Goal: Task Accomplishment & Management: Use online tool/utility

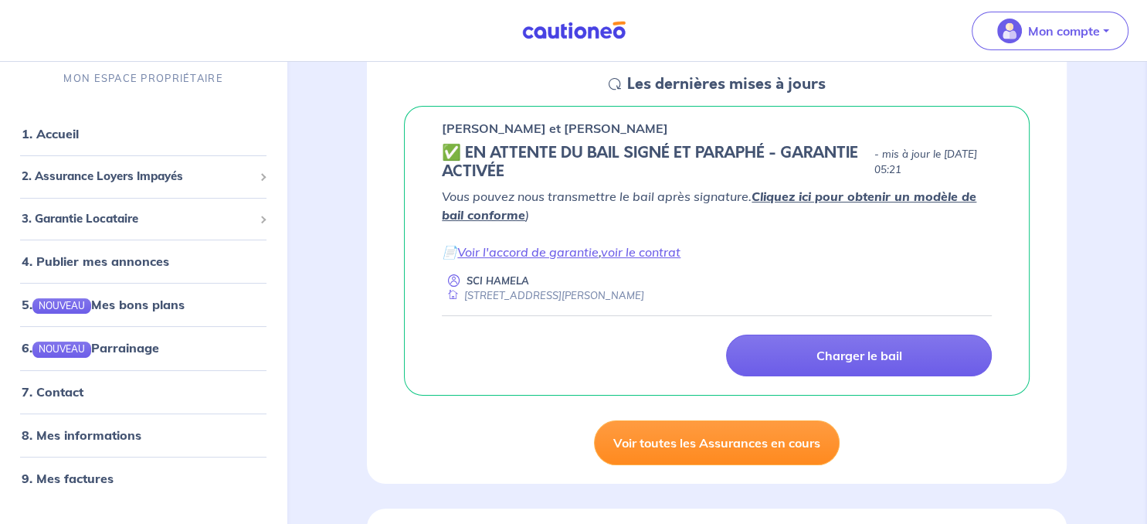
scroll to position [244, 0]
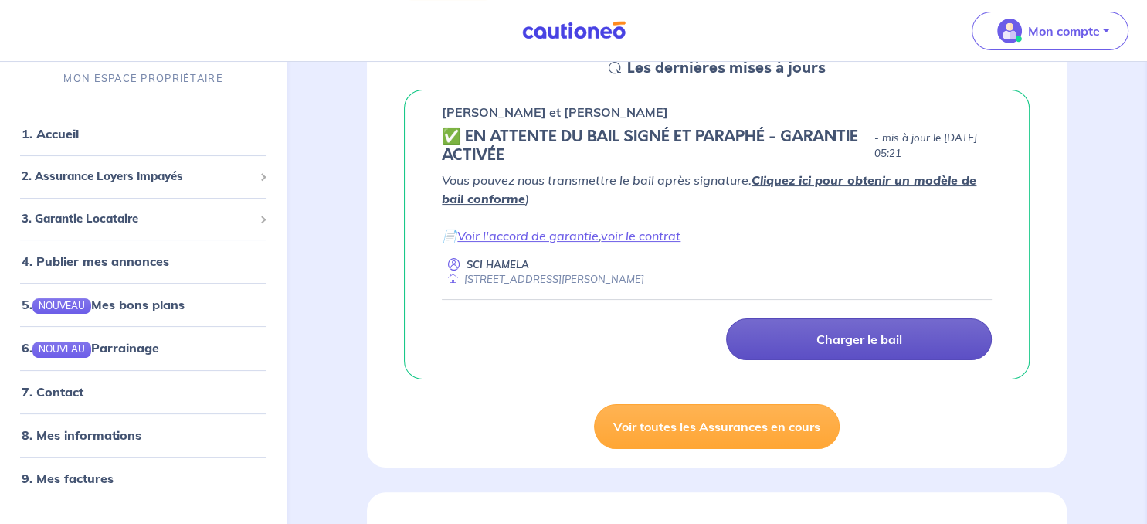
click at [839, 344] on p "Charger le bail" at bounding box center [860, 338] width 86 height 15
click at [867, 332] on p "Charger le bail" at bounding box center [860, 338] width 86 height 15
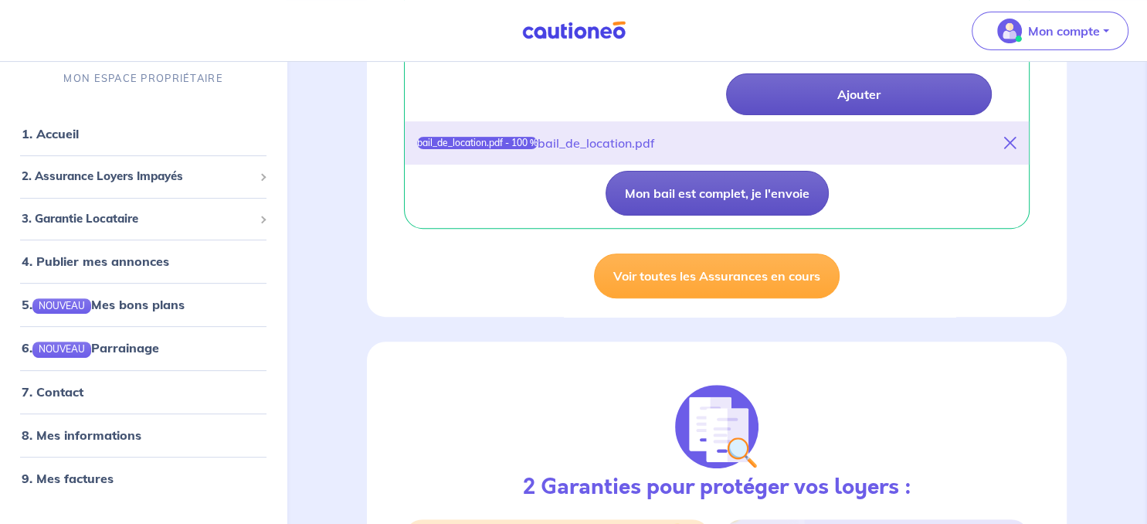
click at [780, 190] on button "Mon bail est complet, je l'envoie" at bounding box center [717, 193] width 223 height 45
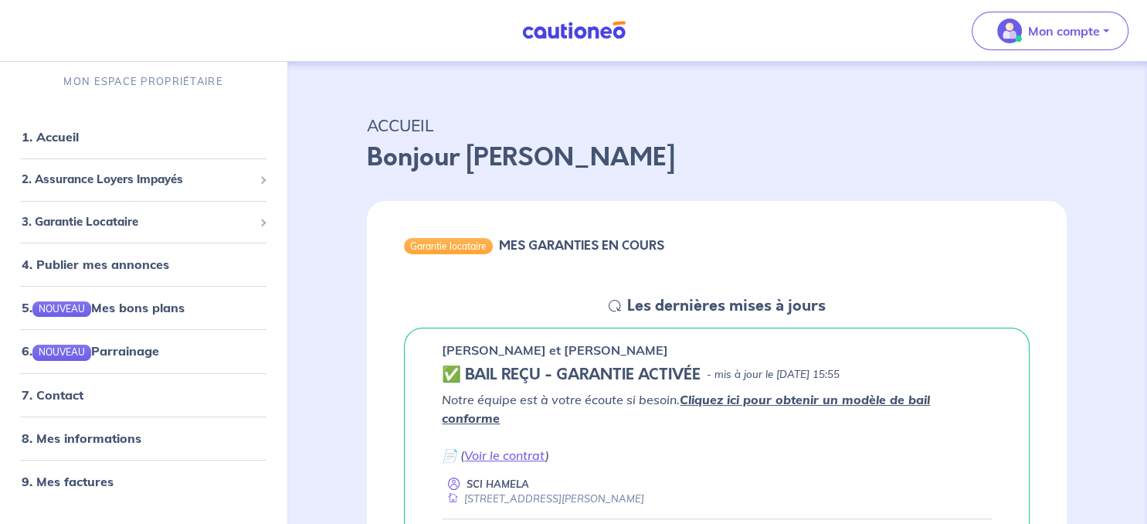
scroll to position [0, 0]
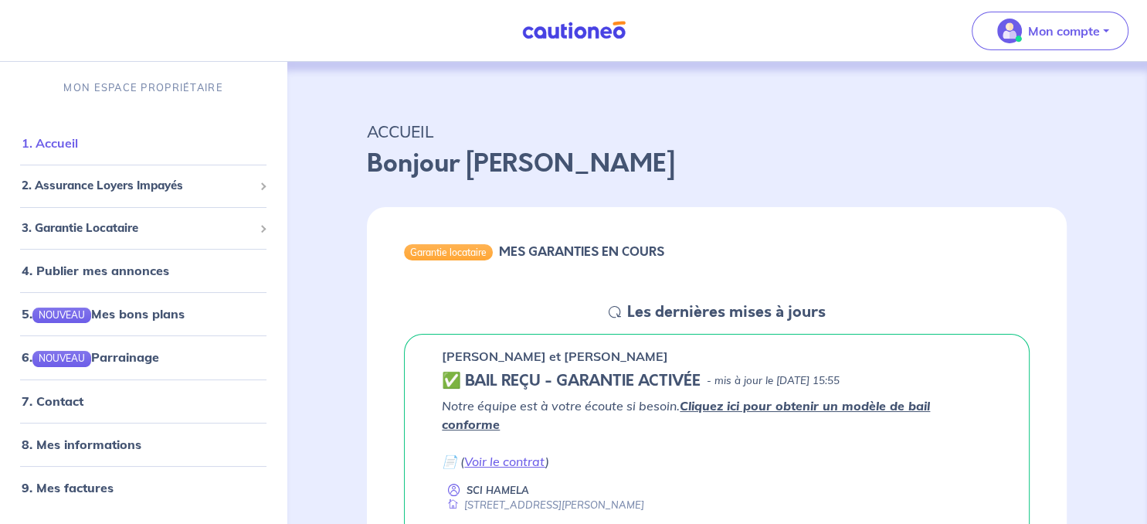
click at [66, 142] on link "1. Accueil" at bounding box center [50, 142] width 56 height 15
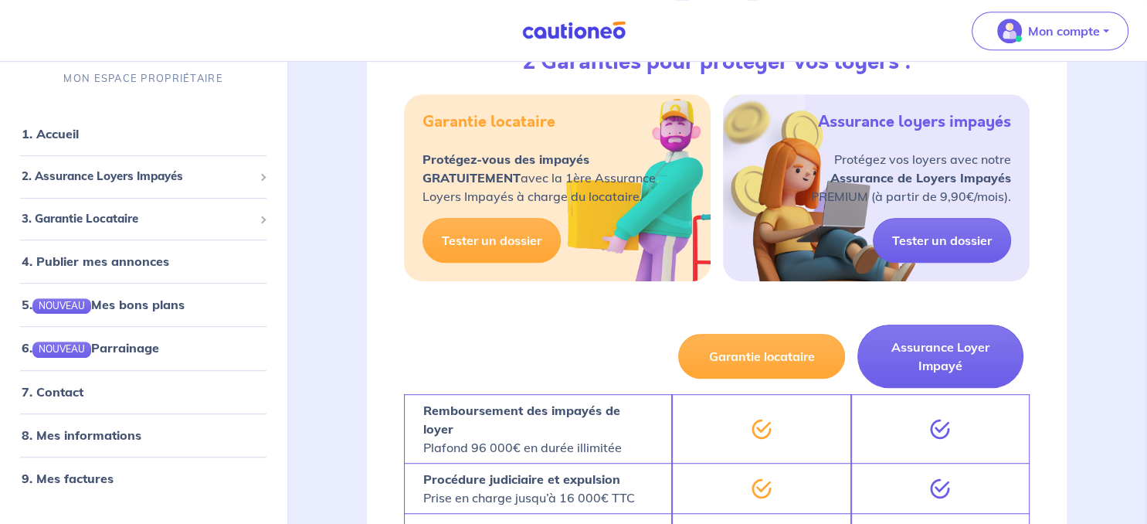
scroll to position [816, 0]
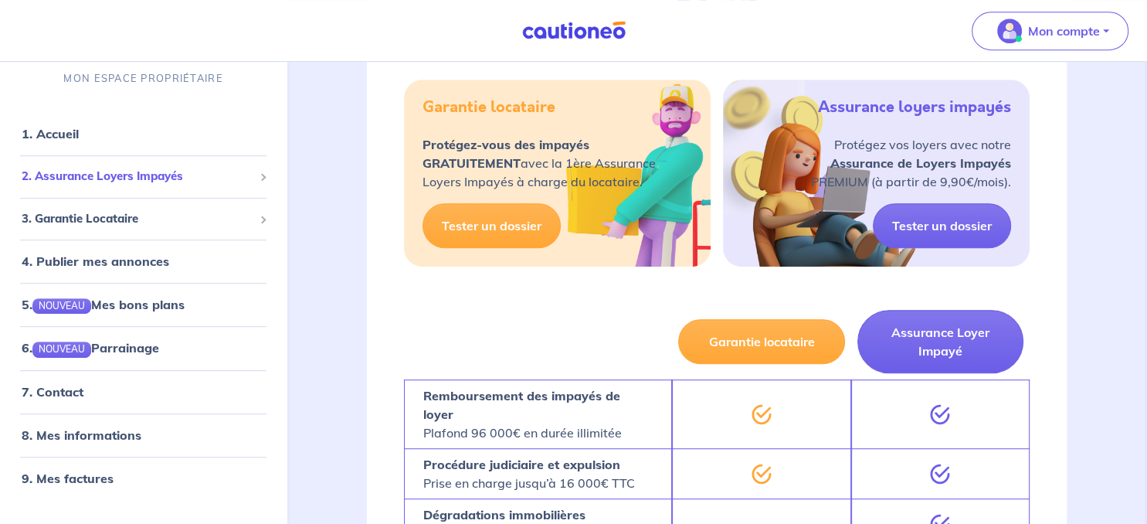
click at [123, 175] on span "2. Assurance Loyers Impayés" at bounding box center [138, 177] width 232 height 18
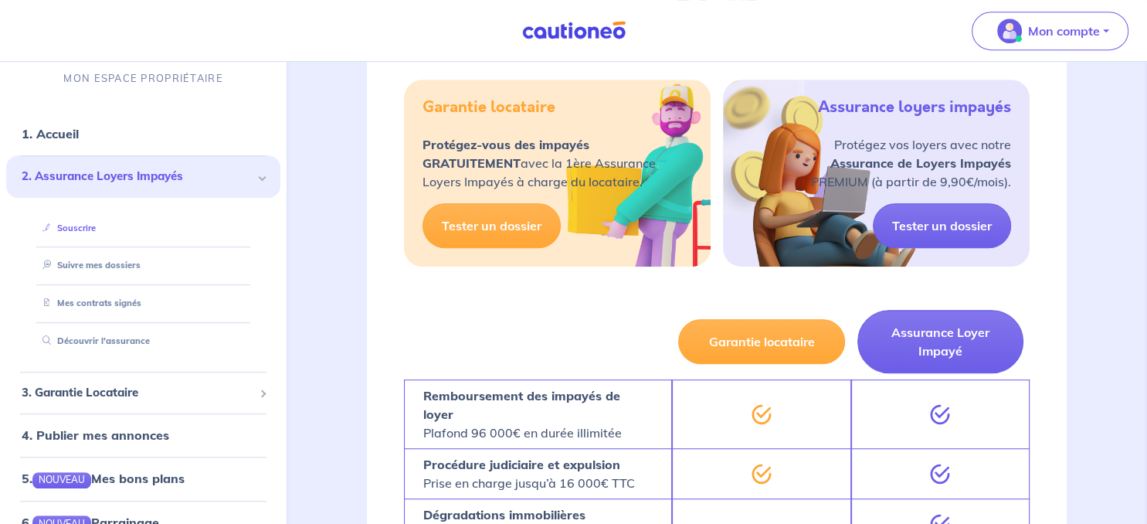
click at [88, 227] on link "Souscrire" at bounding box center [65, 227] width 59 height 11
click at [123, 388] on span "3. Garantie Locataire" at bounding box center [138, 393] width 232 height 18
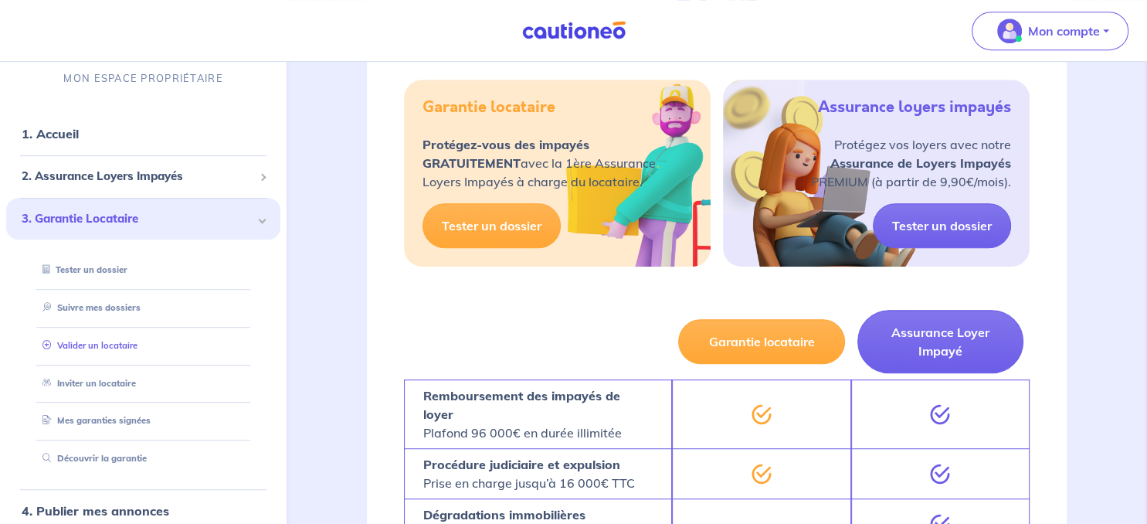
click at [127, 343] on link "Valider un locataire" at bounding box center [86, 345] width 101 height 11
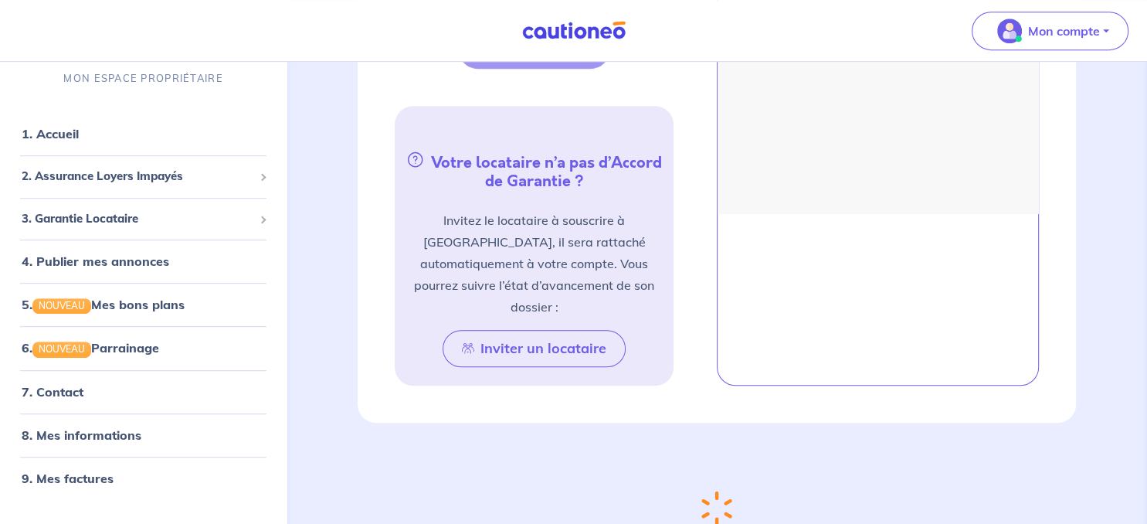
scroll to position [488, 0]
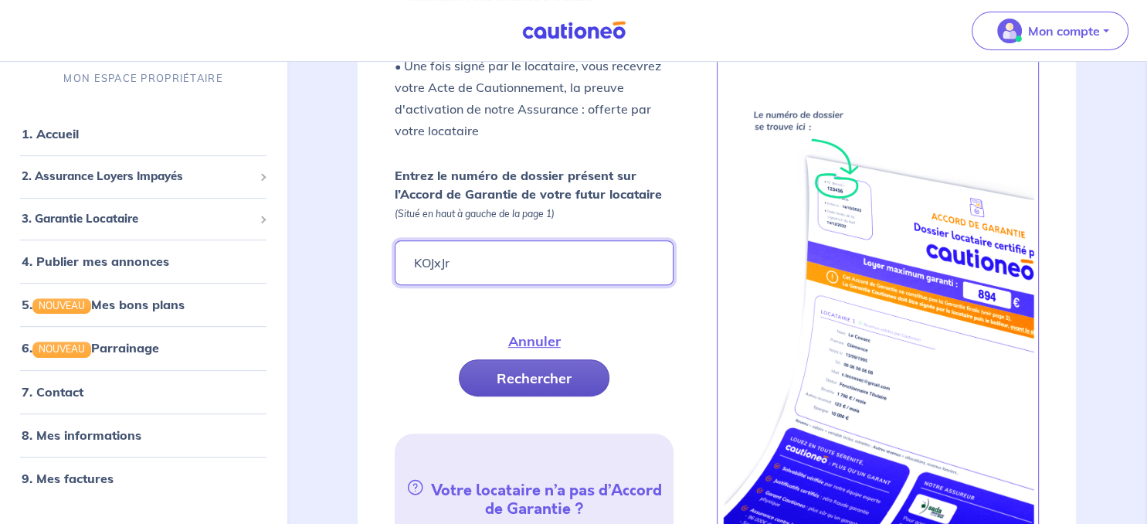
type input "KOJxJr"
click at [552, 377] on button "Rechercher" at bounding box center [534, 377] width 151 height 37
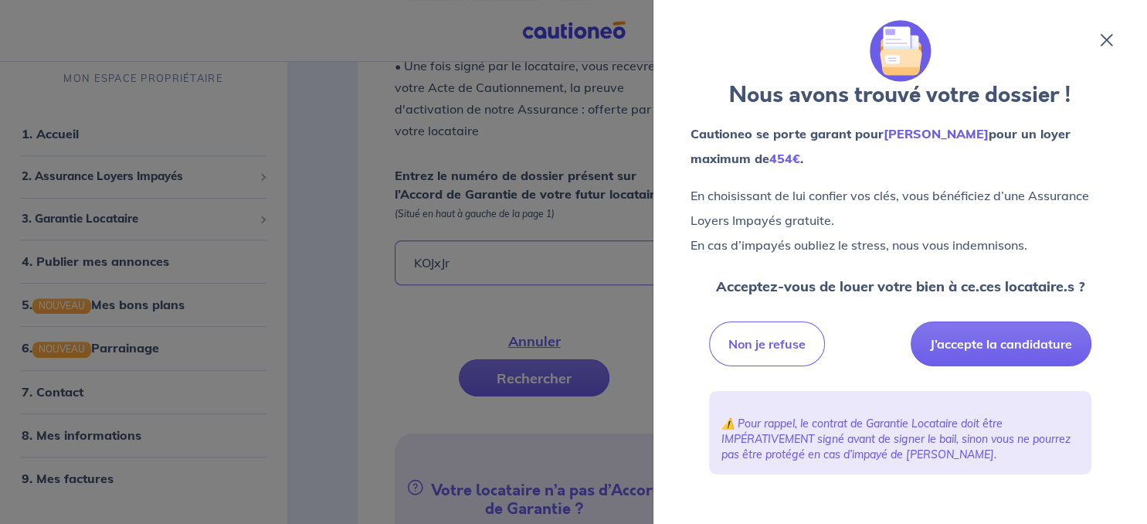
click at [278, 304] on div at bounding box center [573, 262] width 1147 height 524
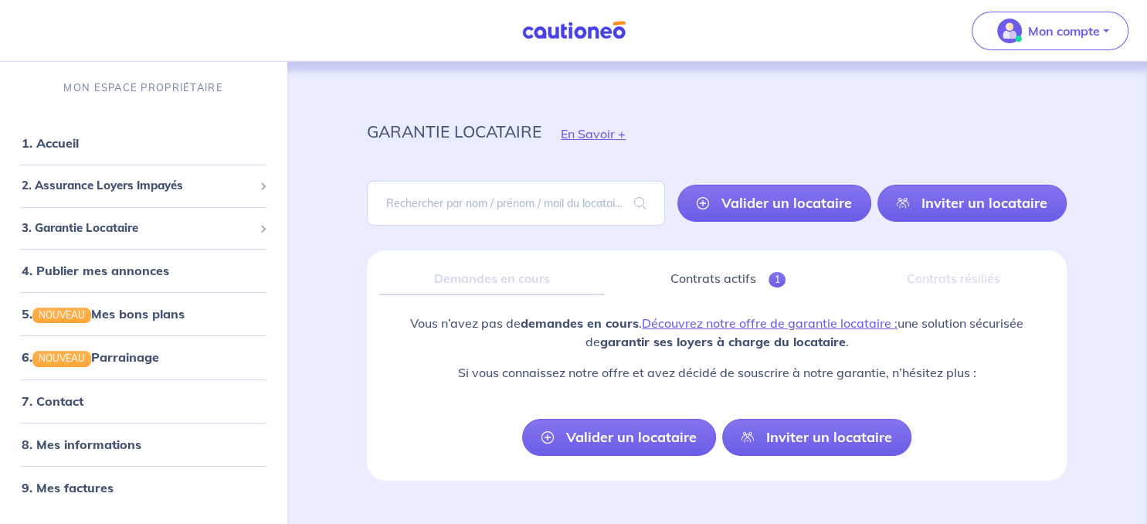
scroll to position [0, 0]
click at [108, 232] on span "3. Garantie Locataire" at bounding box center [138, 228] width 232 height 18
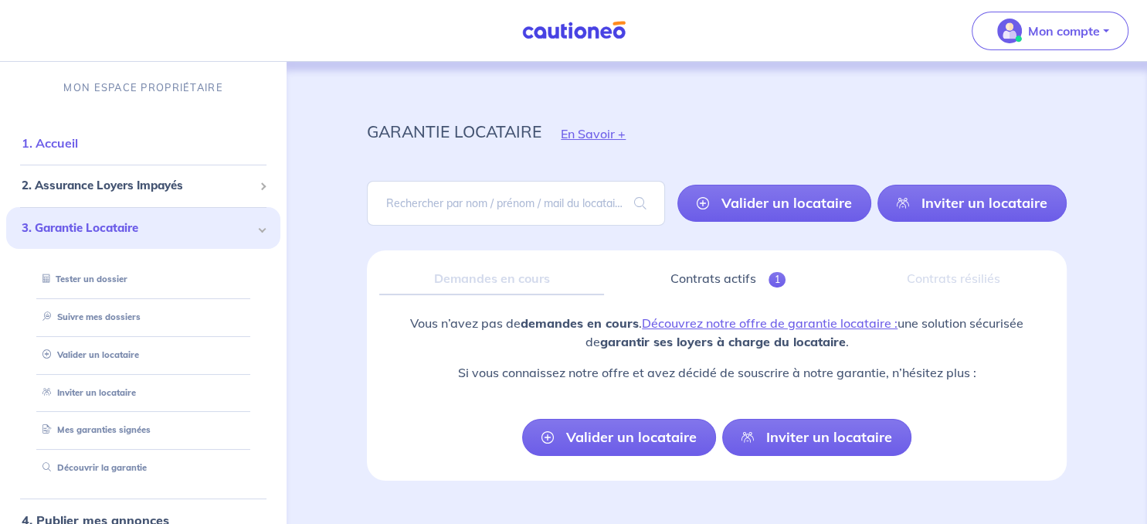
click at [48, 144] on link "1. Accueil" at bounding box center [50, 142] width 56 height 15
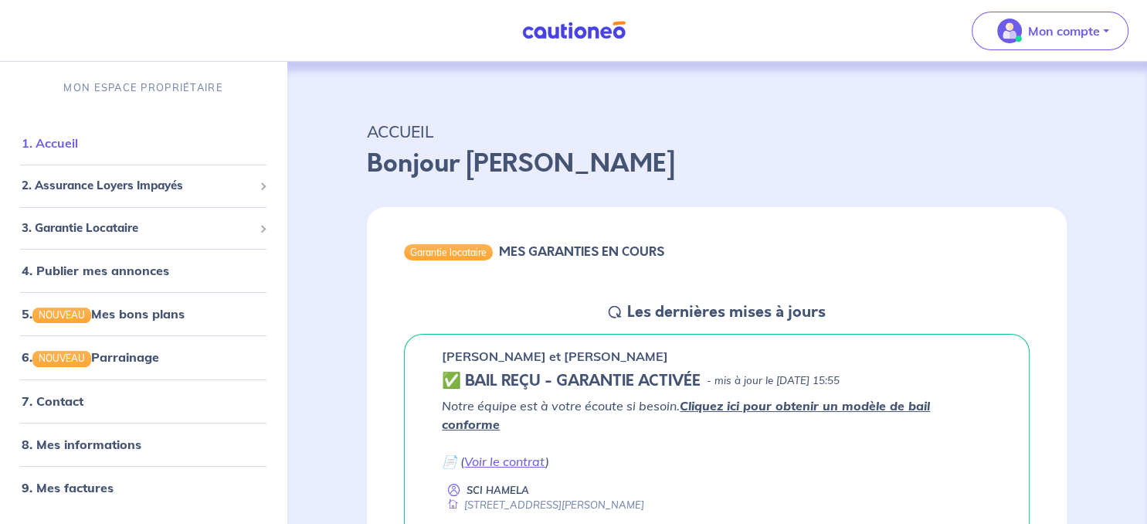
click at [78, 144] on link "1. Accueil" at bounding box center [50, 142] width 56 height 15
click at [60, 141] on link "1. Accueil" at bounding box center [50, 142] width 56 height 15
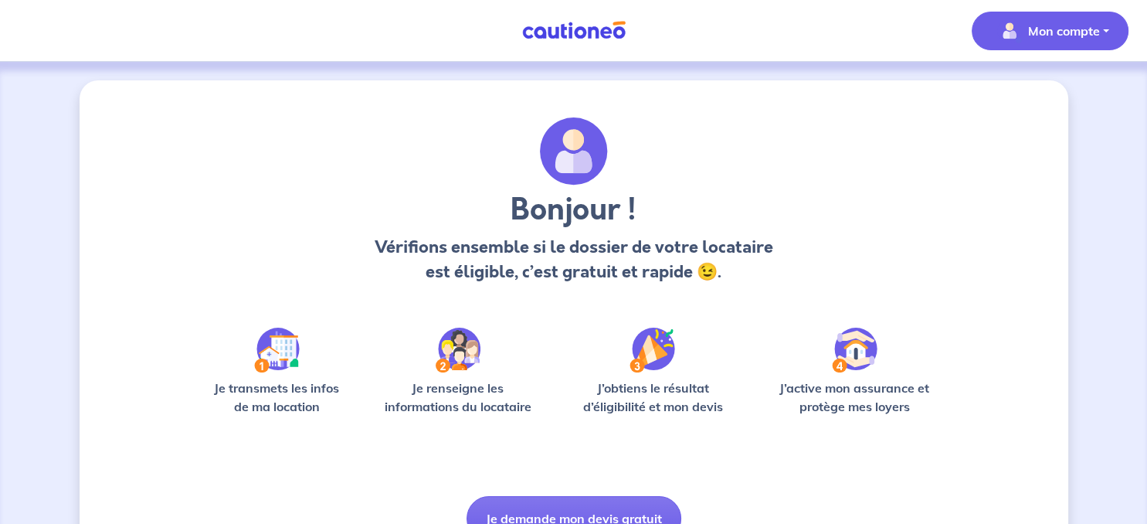
click at [1076, 28] on p "Mon compte" at bounding box center [1064, 31] width 72 height 19
